Goal: Task Accomplishment & Management: Manage account settings

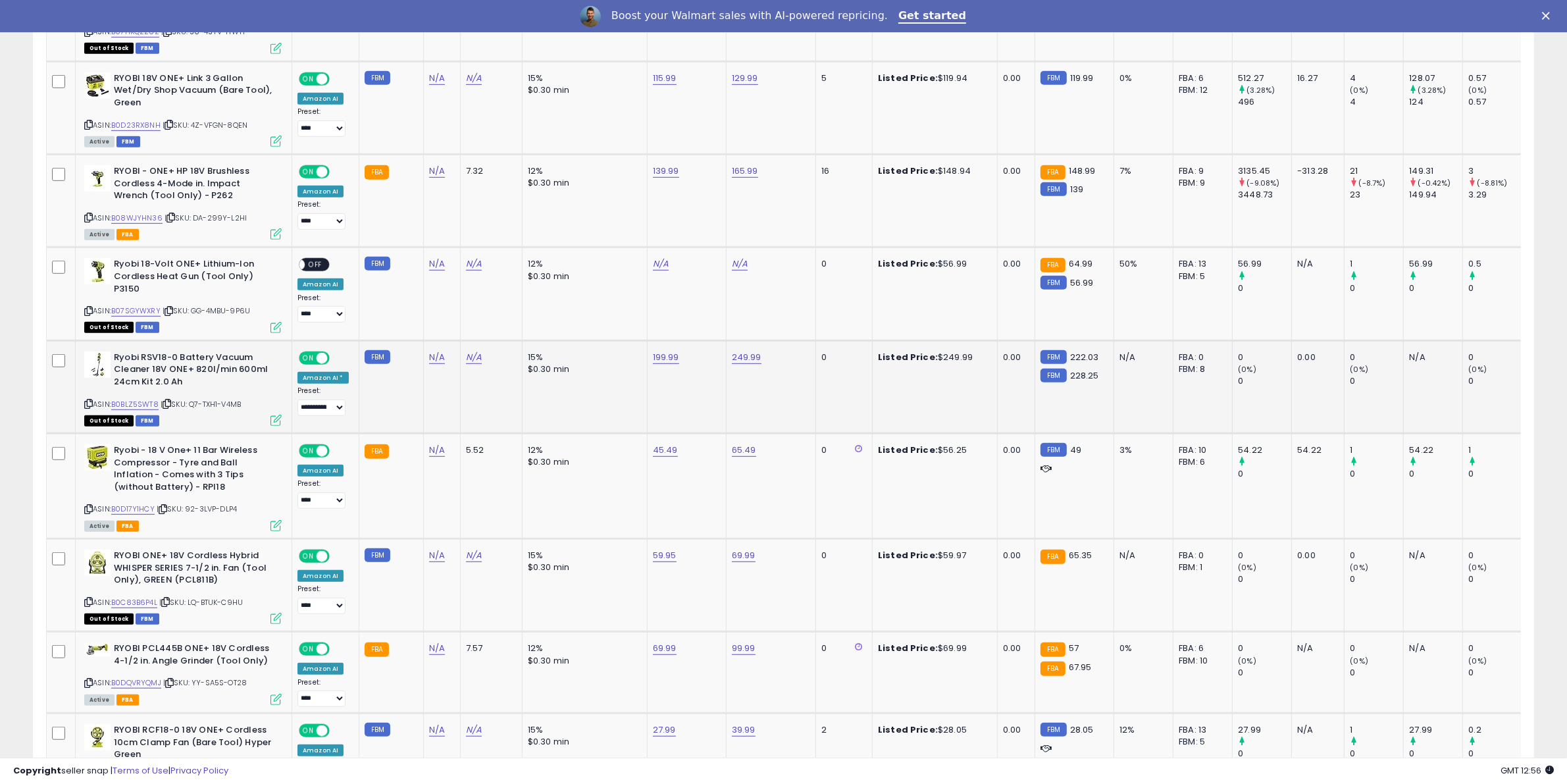
scroll to position [987, 0]
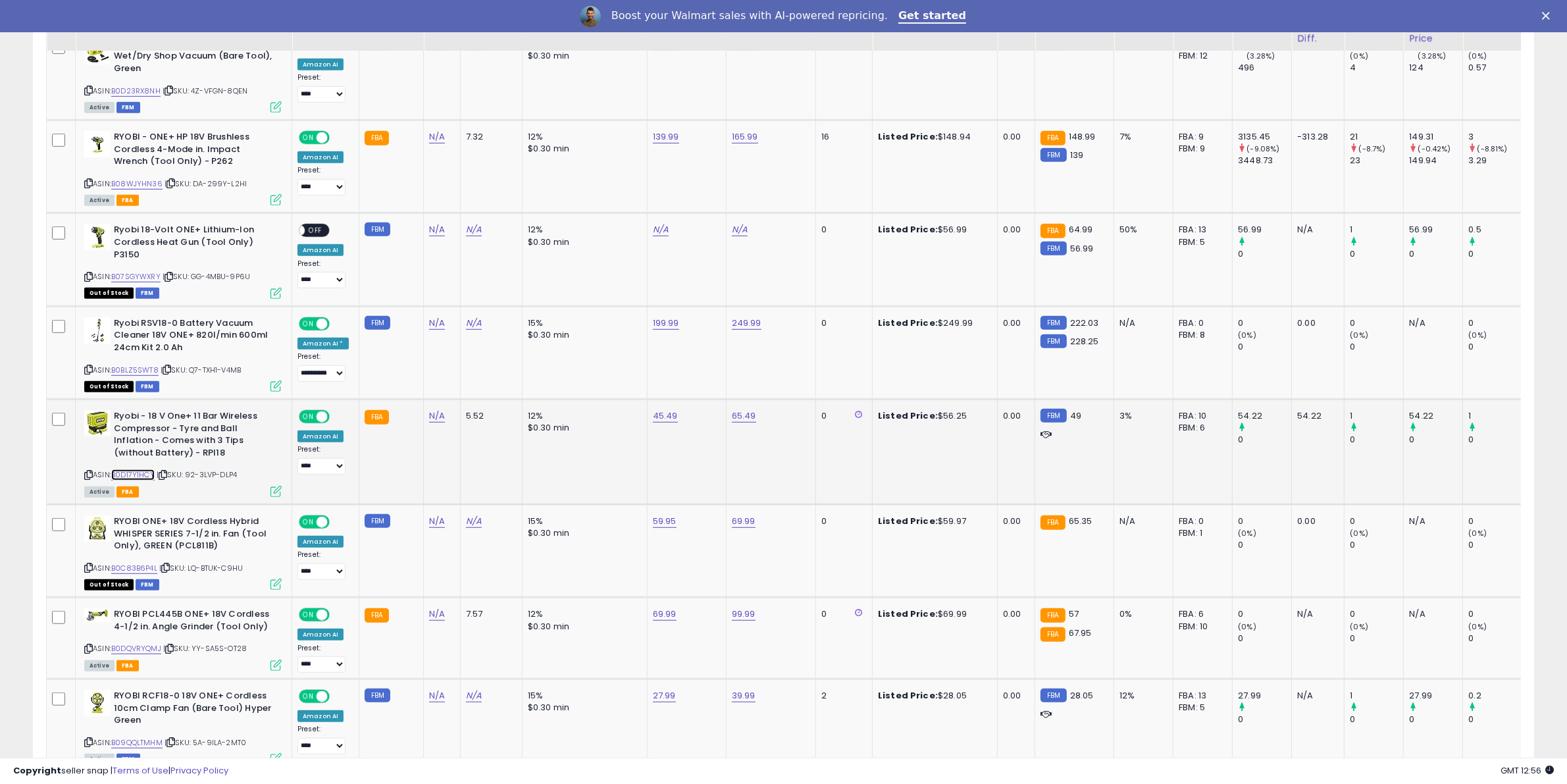
click at [140, 469] on link "B0D17Y1HCY" at bounding box center [133, 474] width 43 height 11
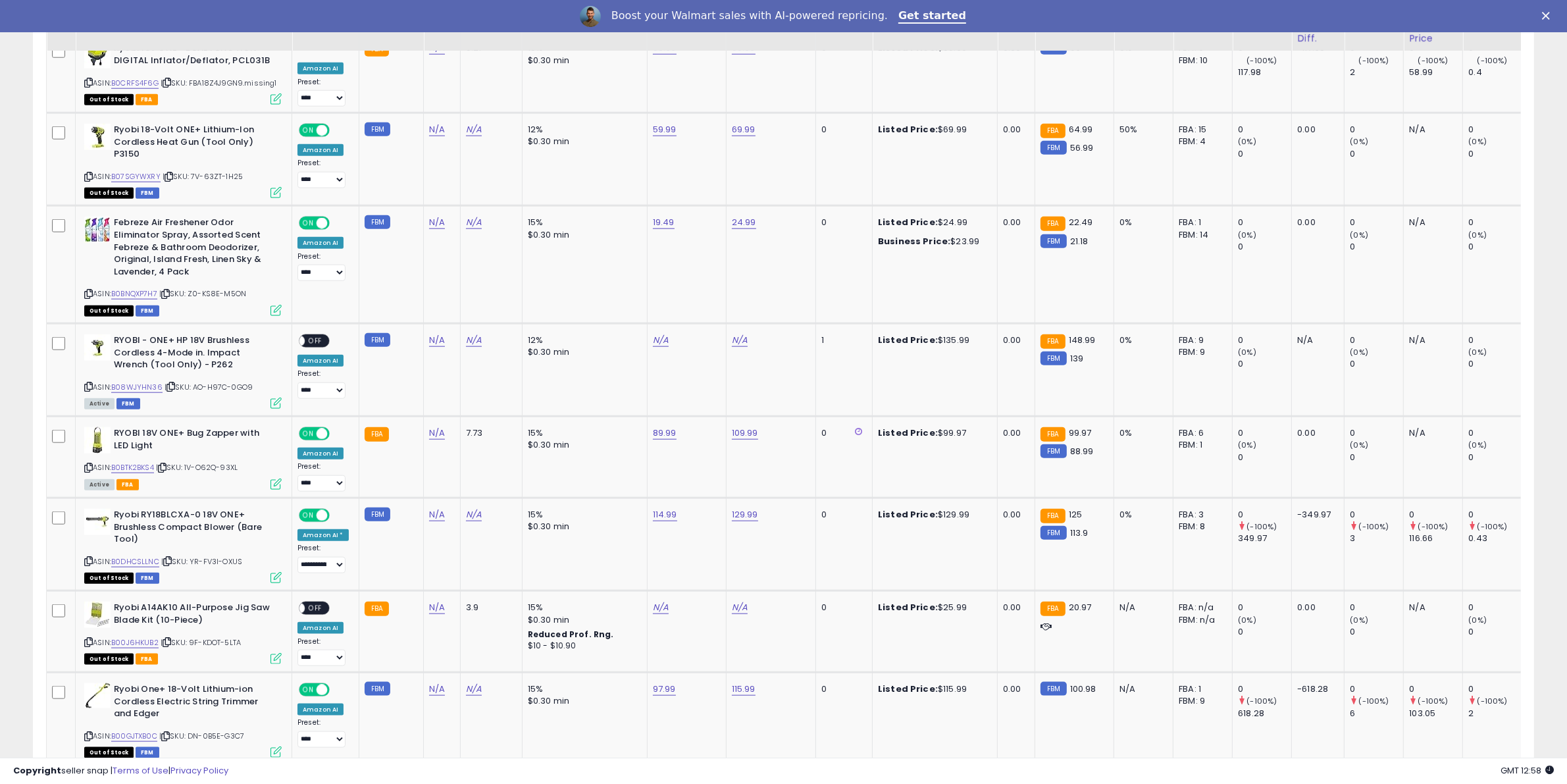
scroll to position [1892, 0]
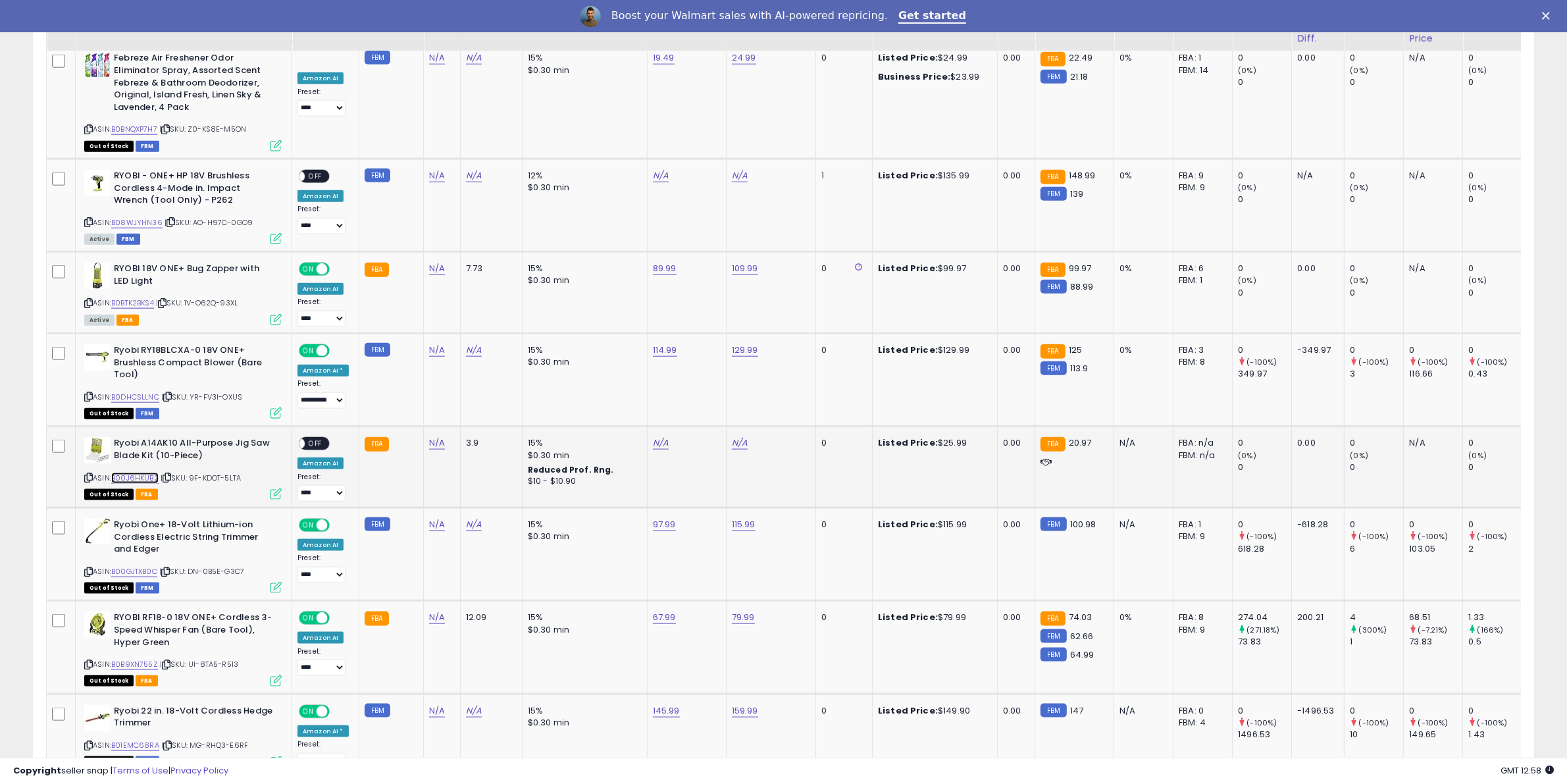
click at [137, 472] on link "B00J6HKUB2" at bounding box center [135, 477] width 48 height 11
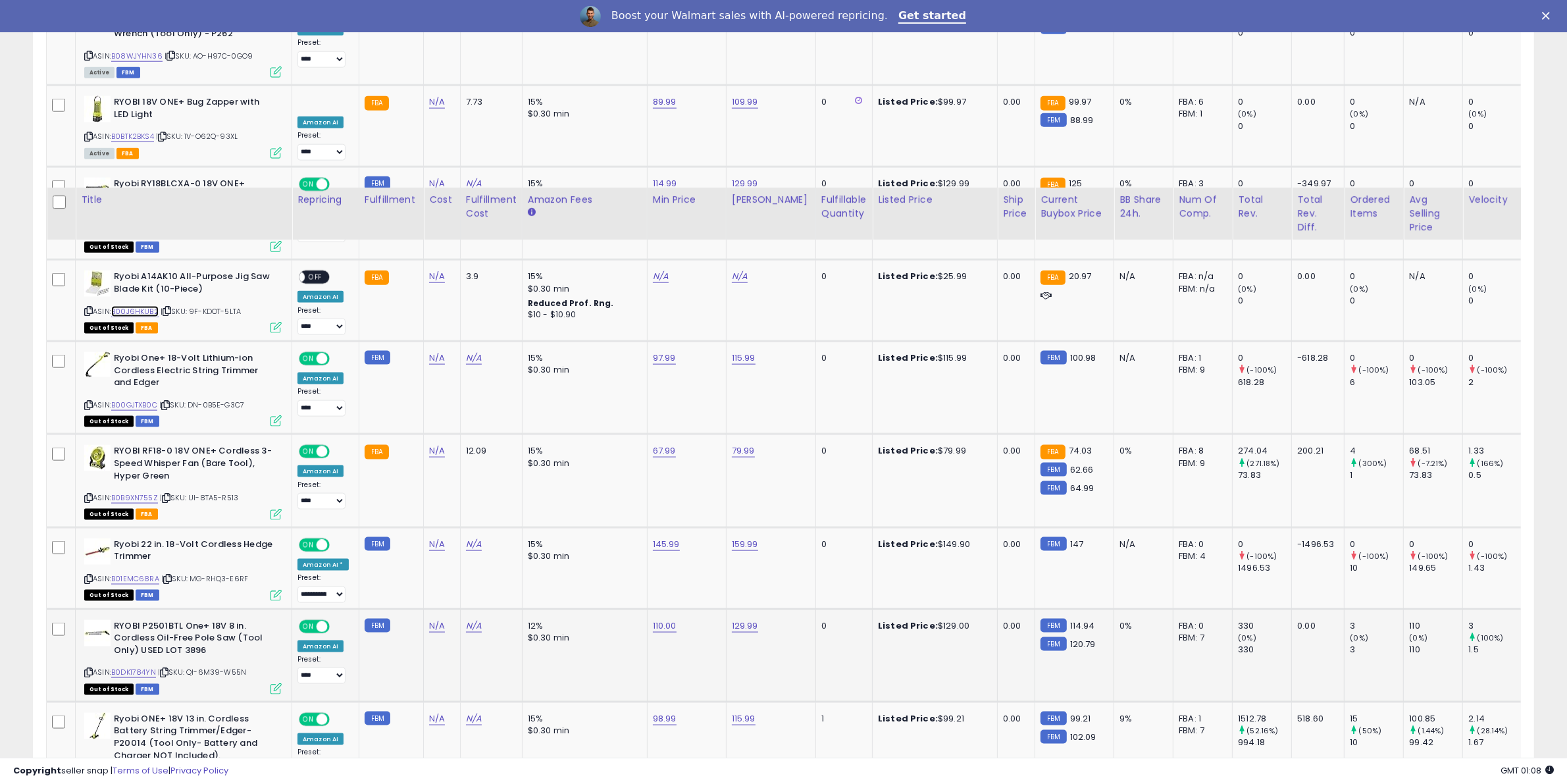
scroll to position [2380, 0]
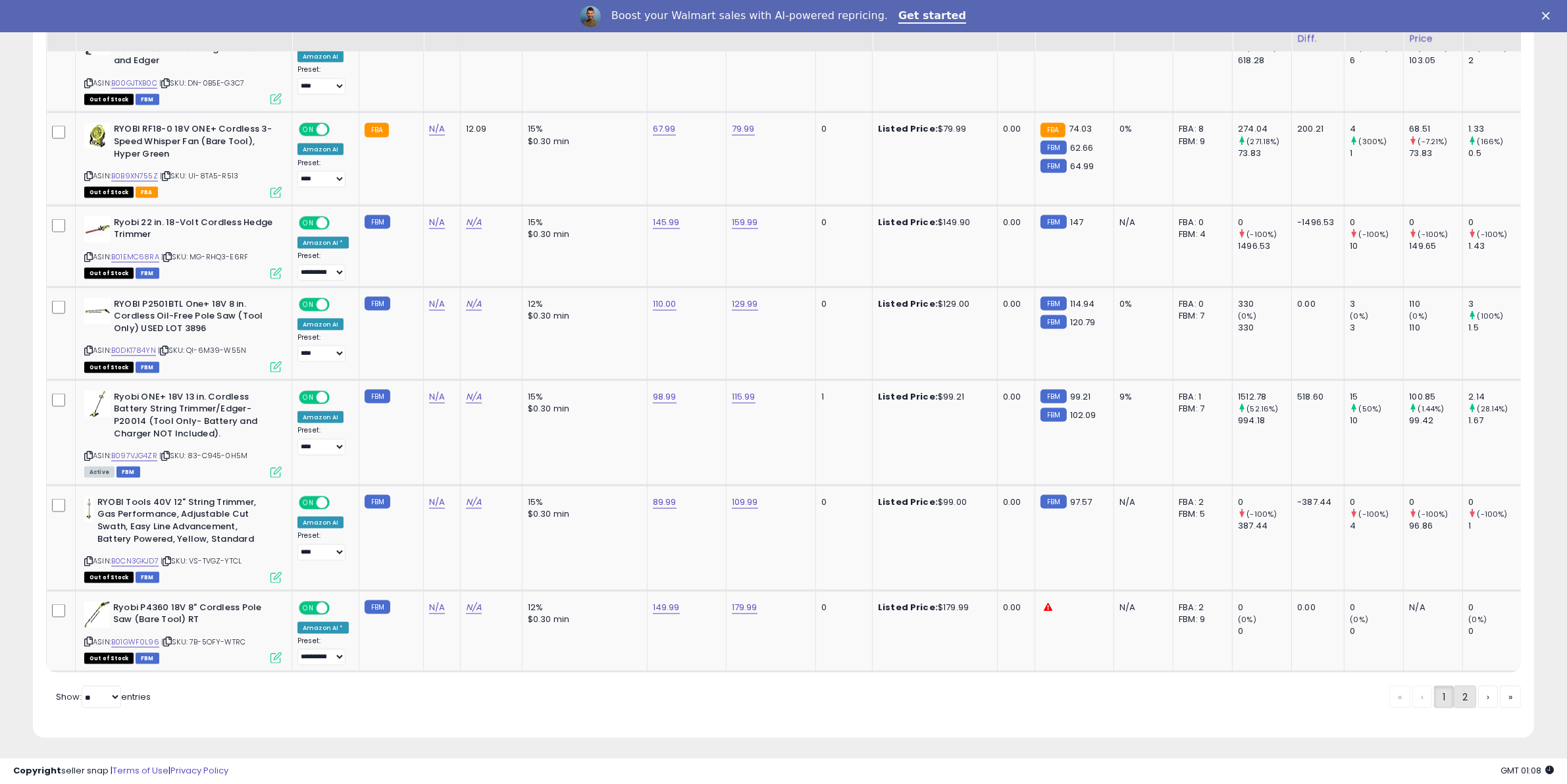
click at [1459, 695] on link "2" at bounding box center [1465, 697] width 23 height 23
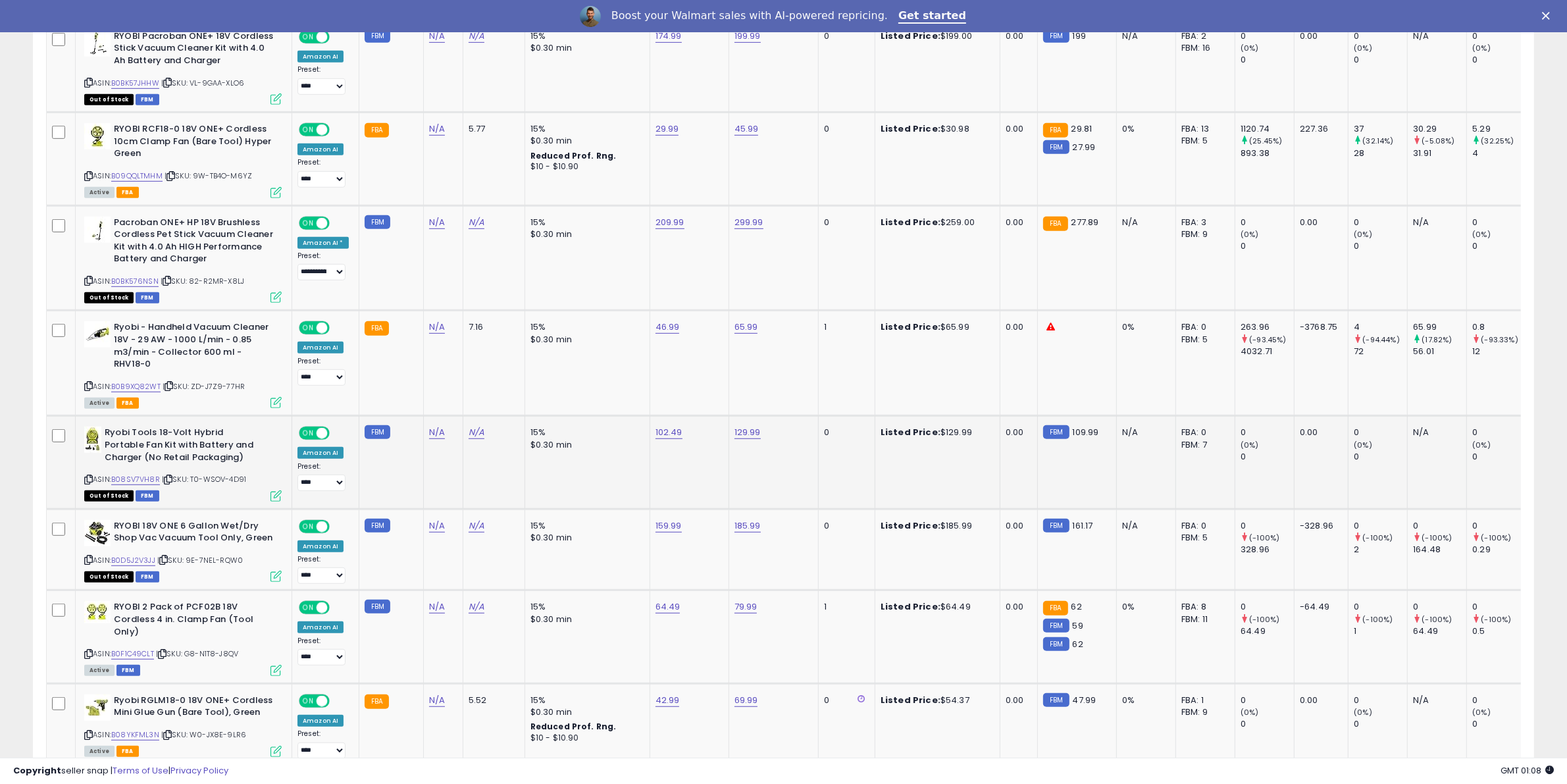
scroll to position [890, 0]
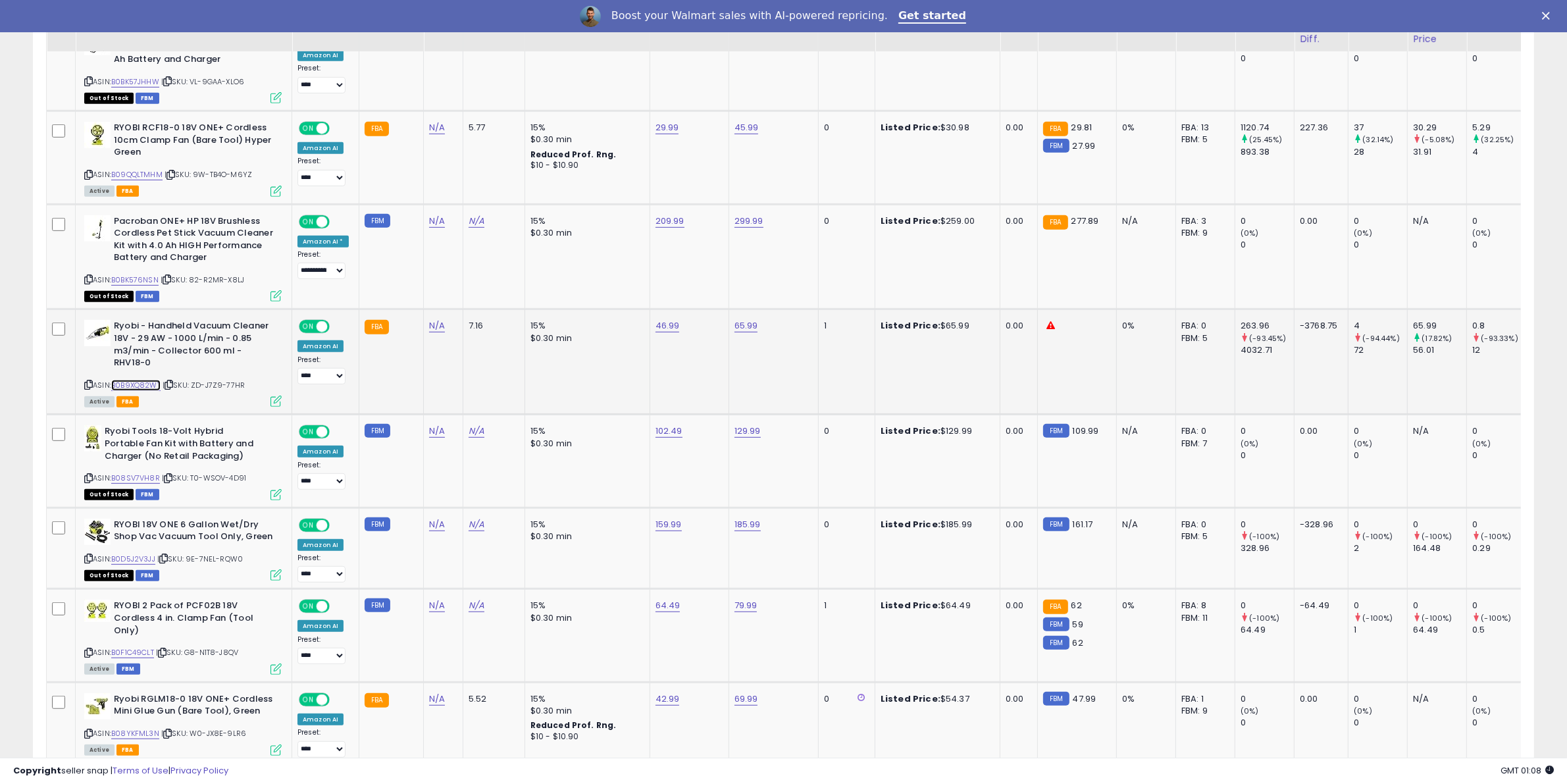
click at [153, 383] on link "B0B9XQ82WT" at bounding box center [135, 385] width 49 height 11
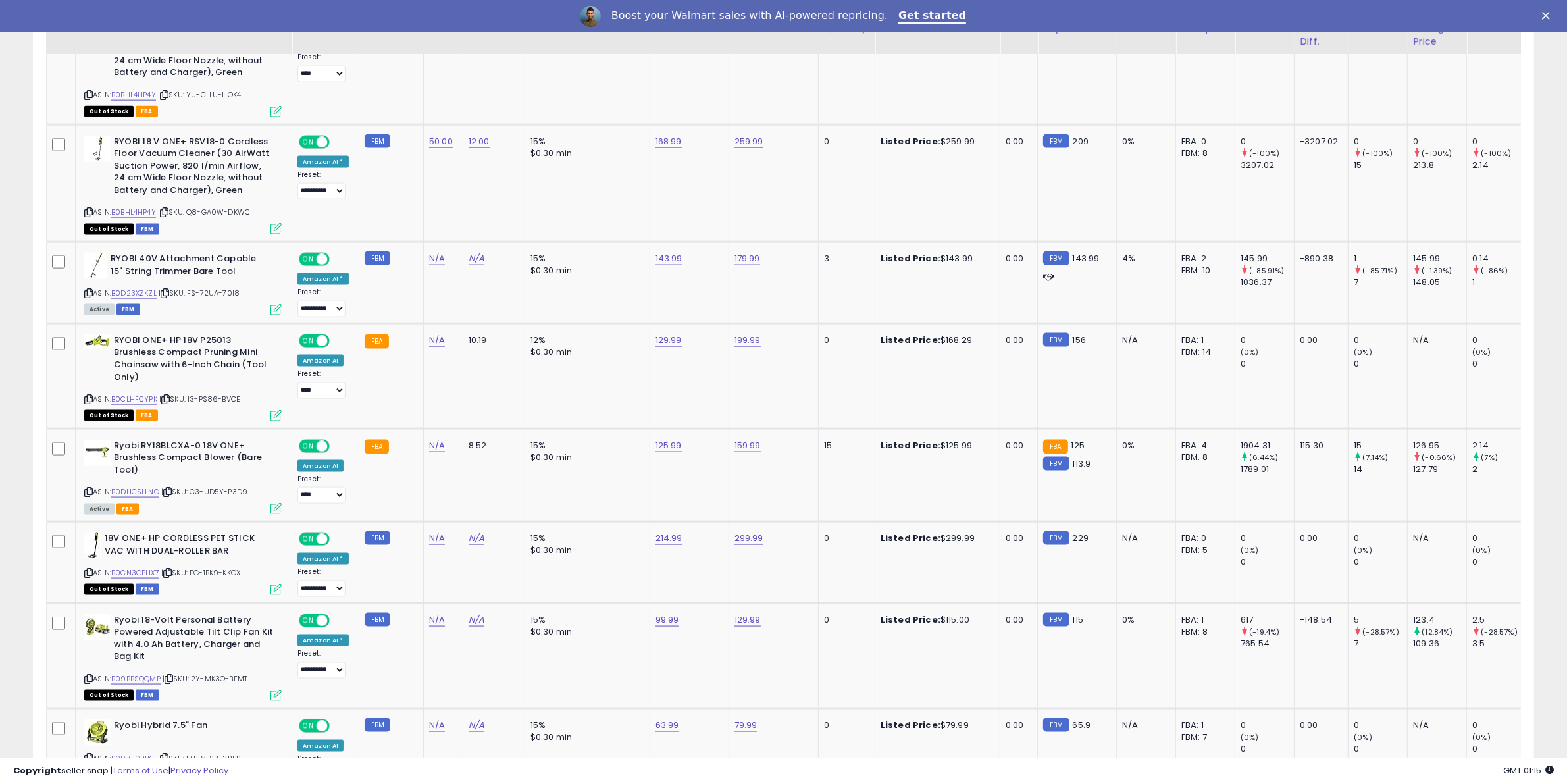
scroll to position [2221, 0]
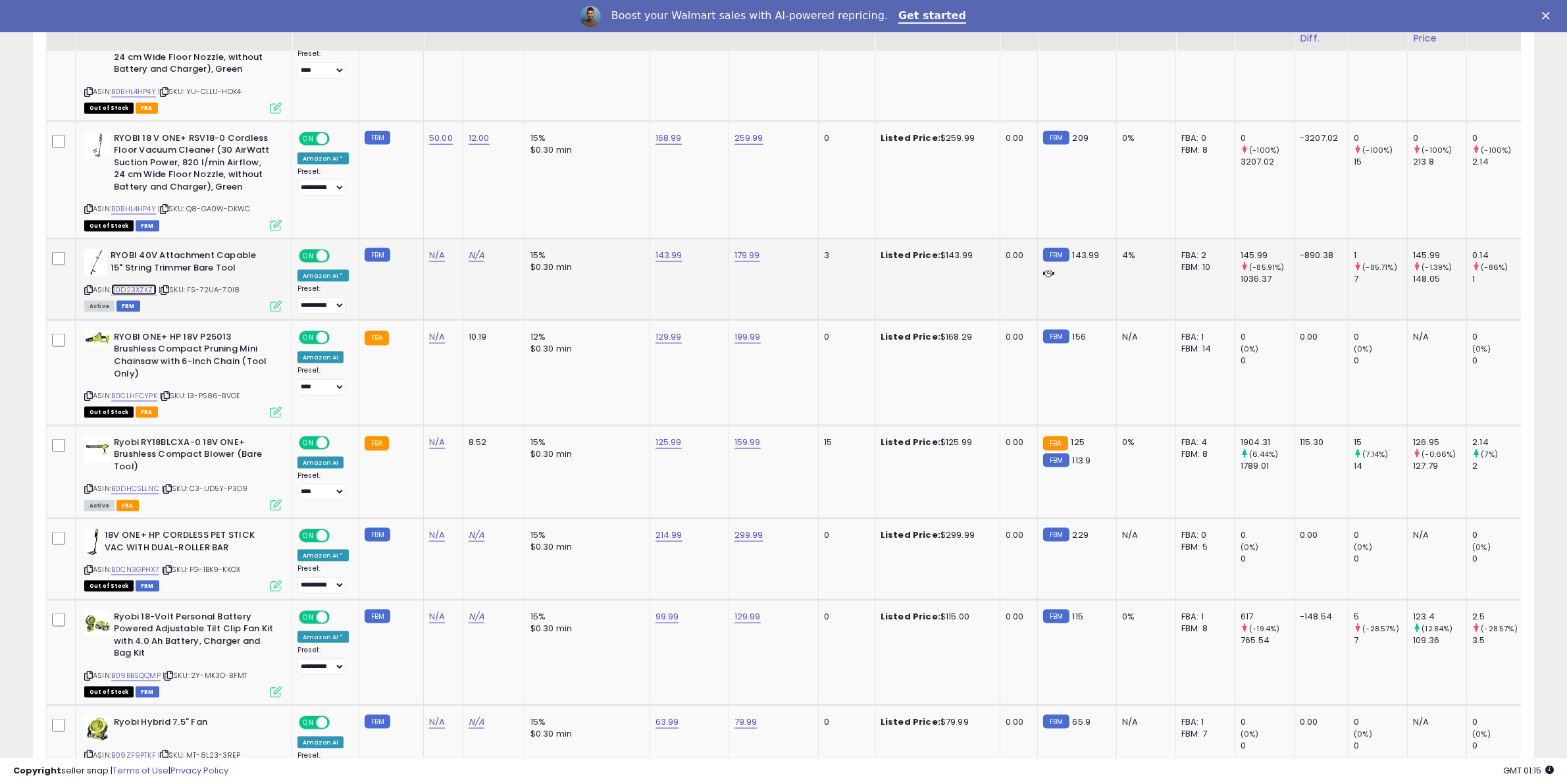
click at [152, 288] on link "B0D23XZKZL" at bounding box center [134, 289] width 45 height 11
click at [155, 484] on link "B0DHCSLLNC" at bounding box center [135, 488] width 48 height 11
click at [661, 436] on link "125.99" at bounding box center [669, 442] width 26 height 13
click at [587, 408] on input "******" at bounding box center [624, 405] width 117 height 23
type input "******"
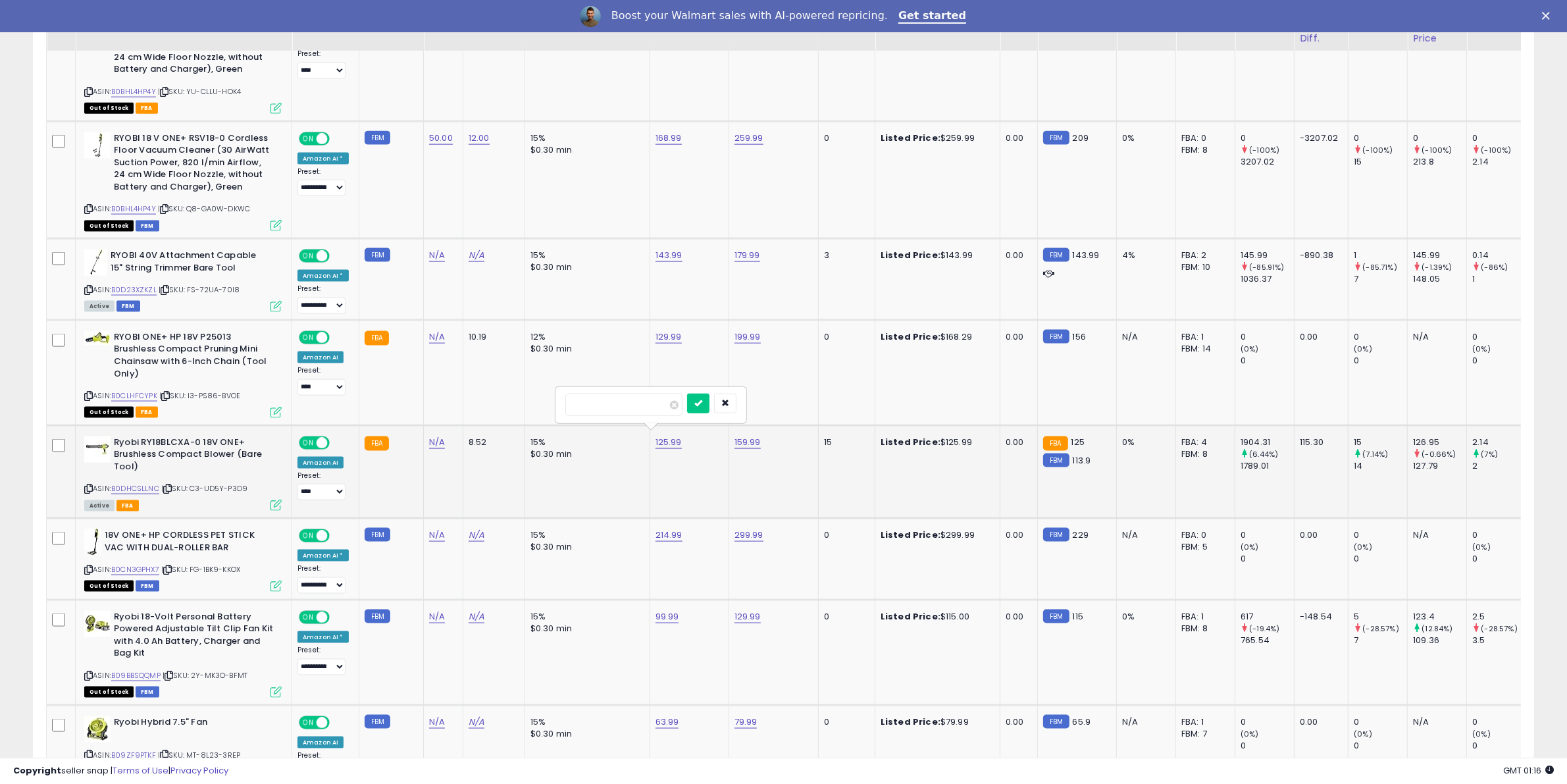
click button "submit" at bounding box center [698, 403] width 23 height 20
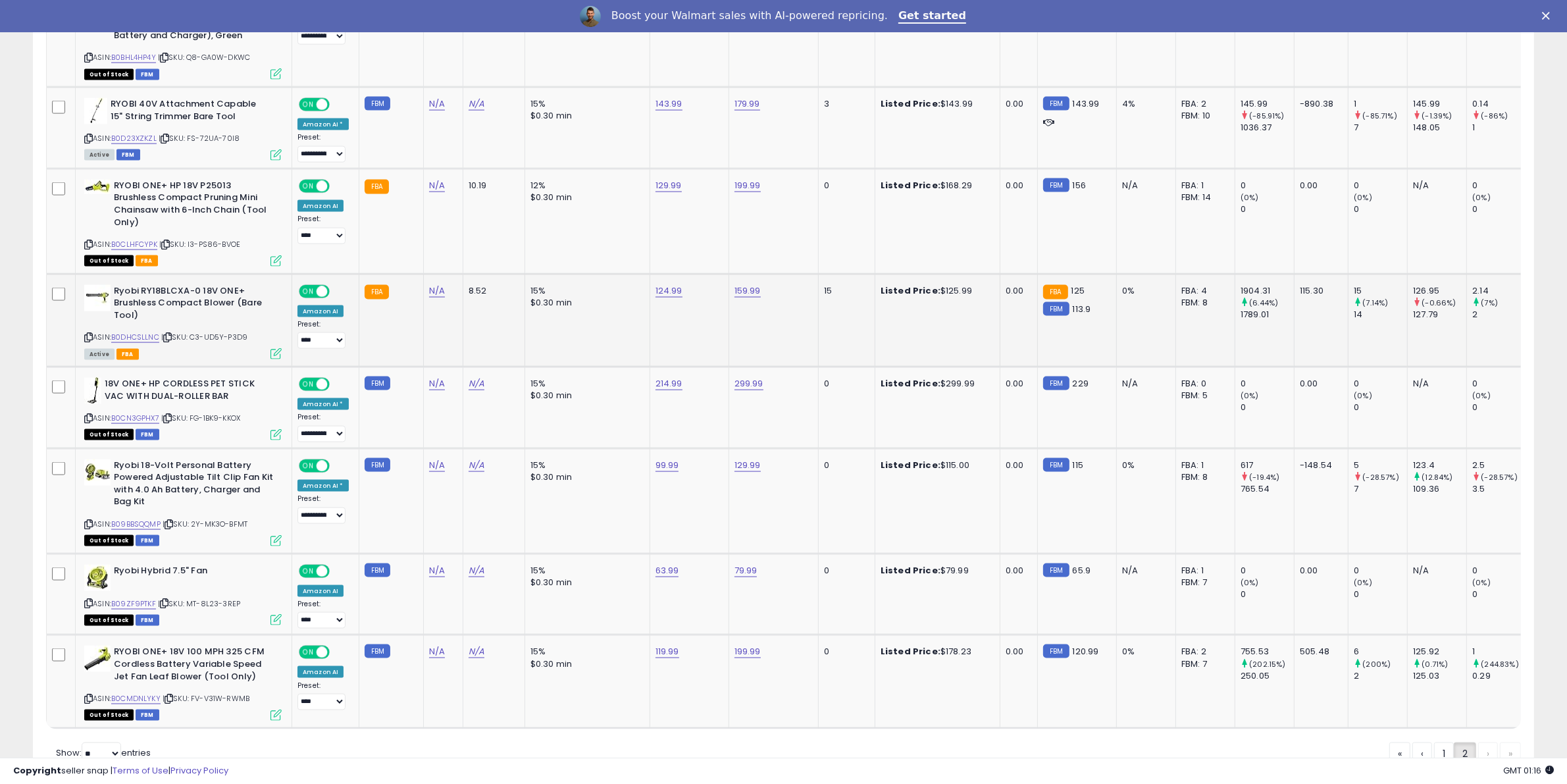
scroll to position [2386, 0]
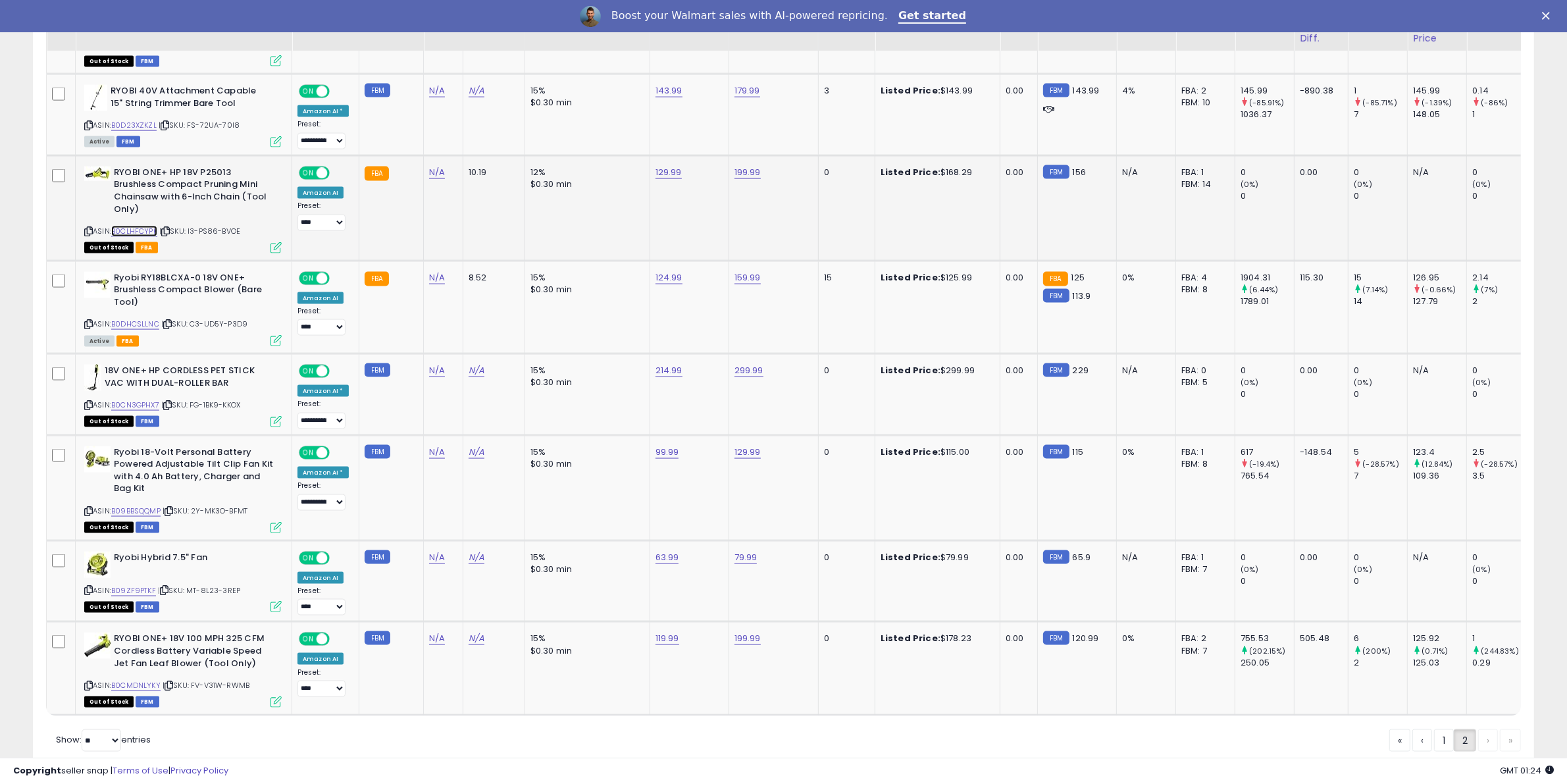
click at [144, 225] on link "B0CLHFCYPK" at bounding box center [134, 231] width 46 height 11
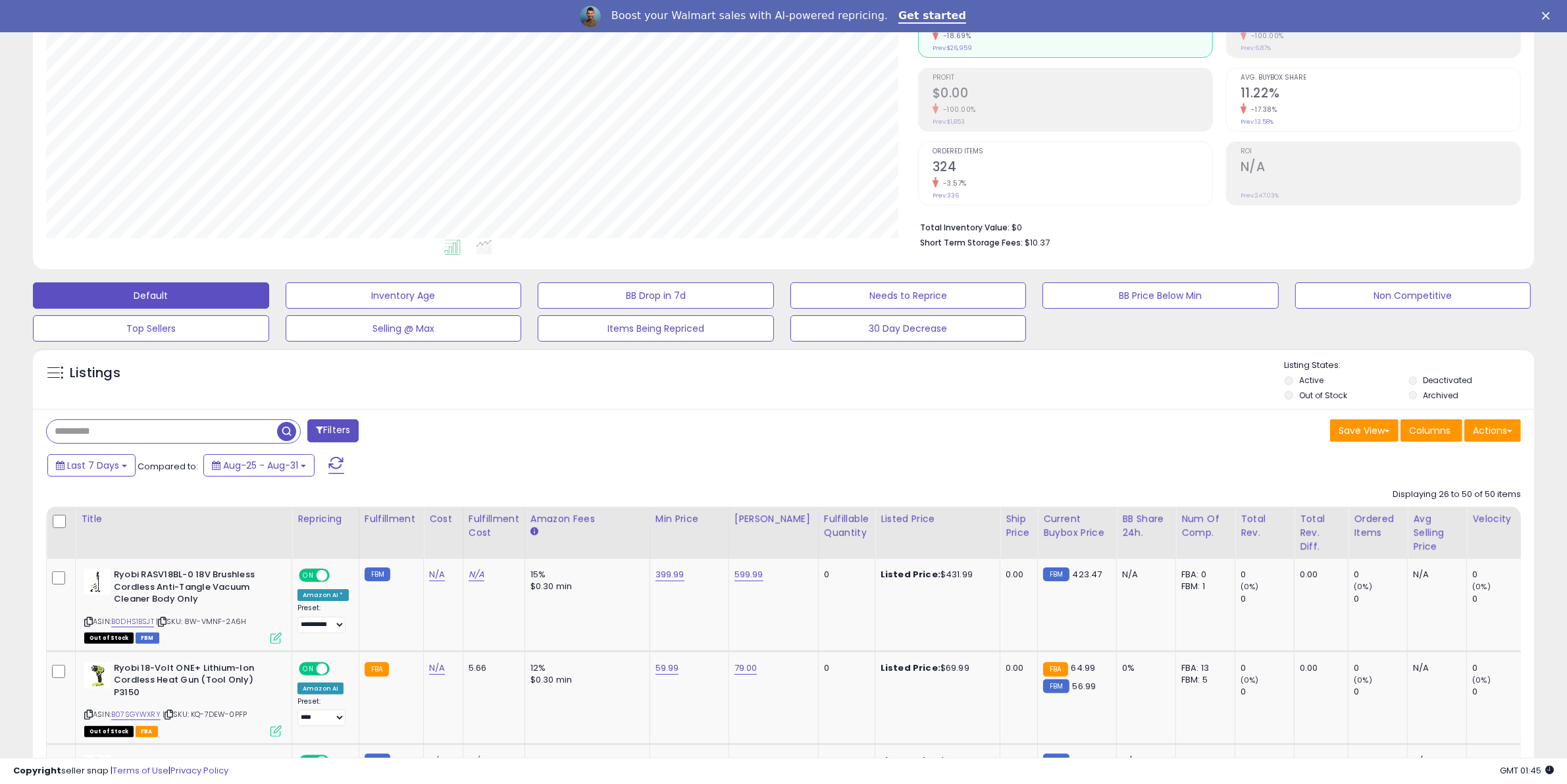
scroll to position [0, 0]
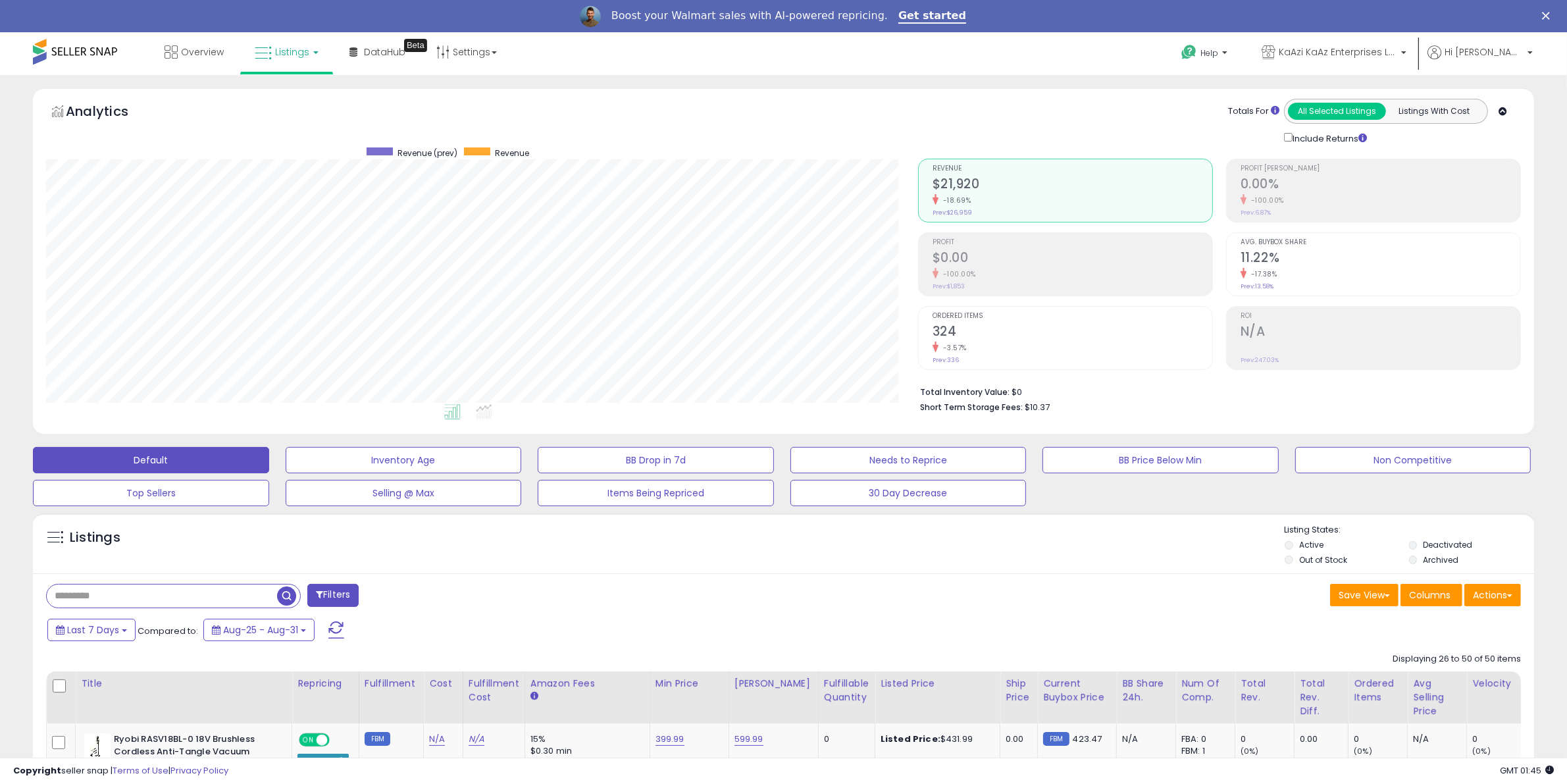
click at [103, 56] on span at bounding box center [75, 51] width 84 height 26
